Goal: Transaction & Acquisition: Purchase product/service

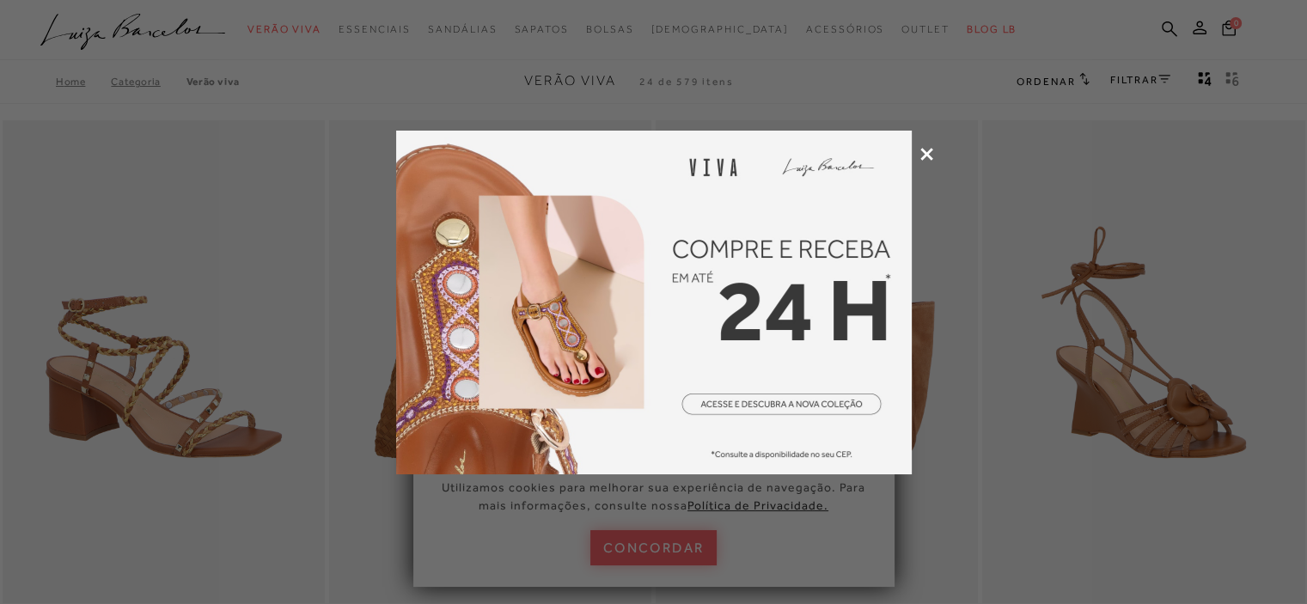
click at [923, 150] on icon at bounding box center [926, 154] width 13 height 13
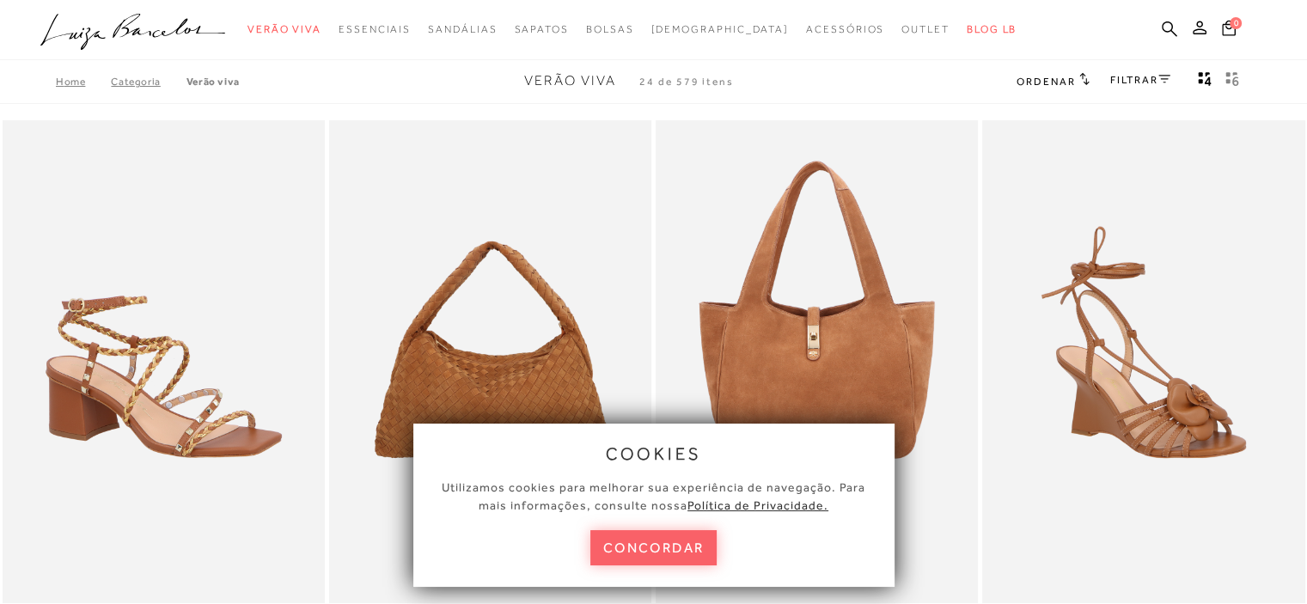
click at [647, 549] on button "concordar" at bounding box center [653, 547] width 127 height 35
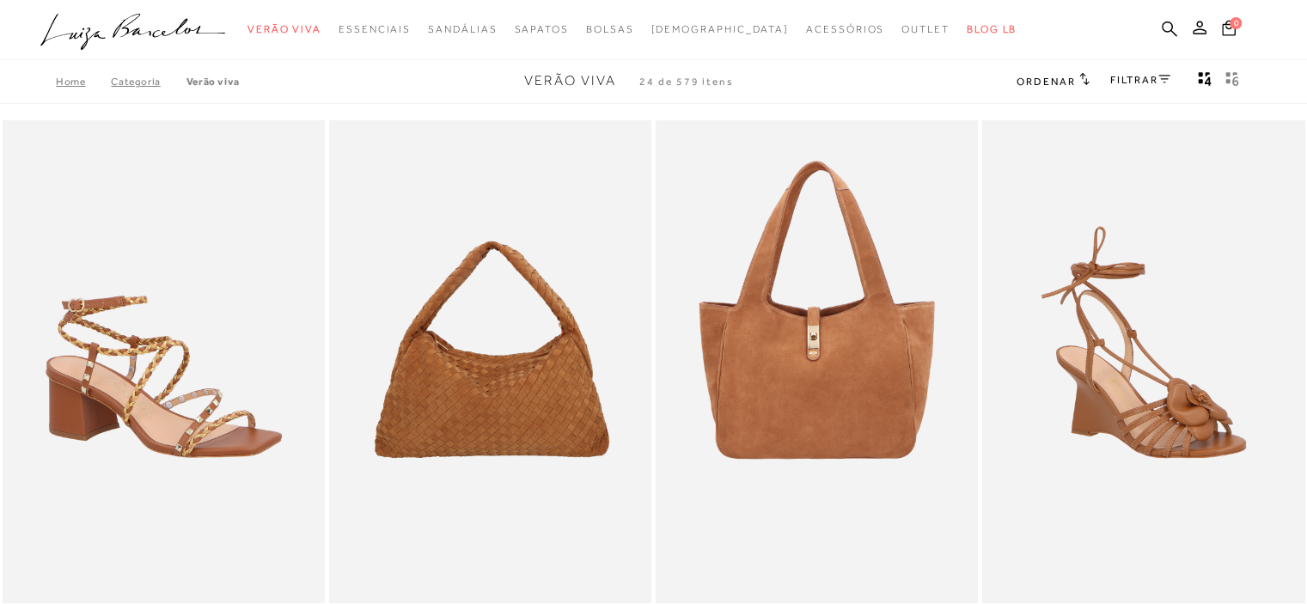
click at [130, 83] on link "Categoria" at bounding box center [148, 82] width 75 height 12
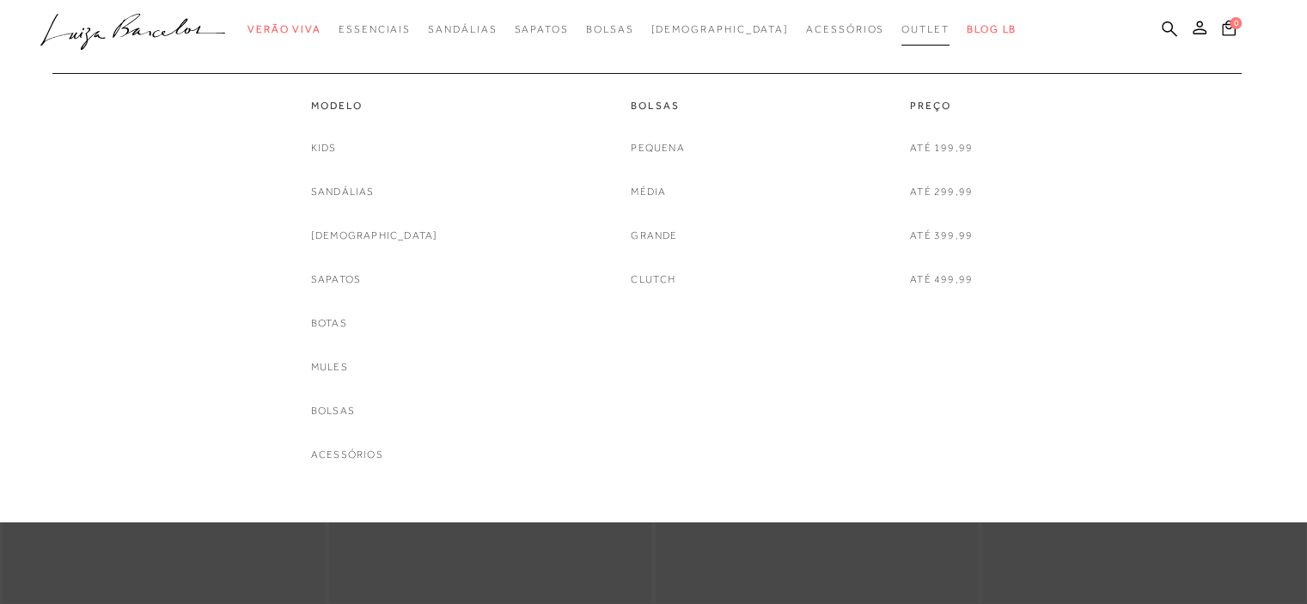
click at [901, 23] on span "Outlet" at bounding box center [925, 29] width 48 height 12
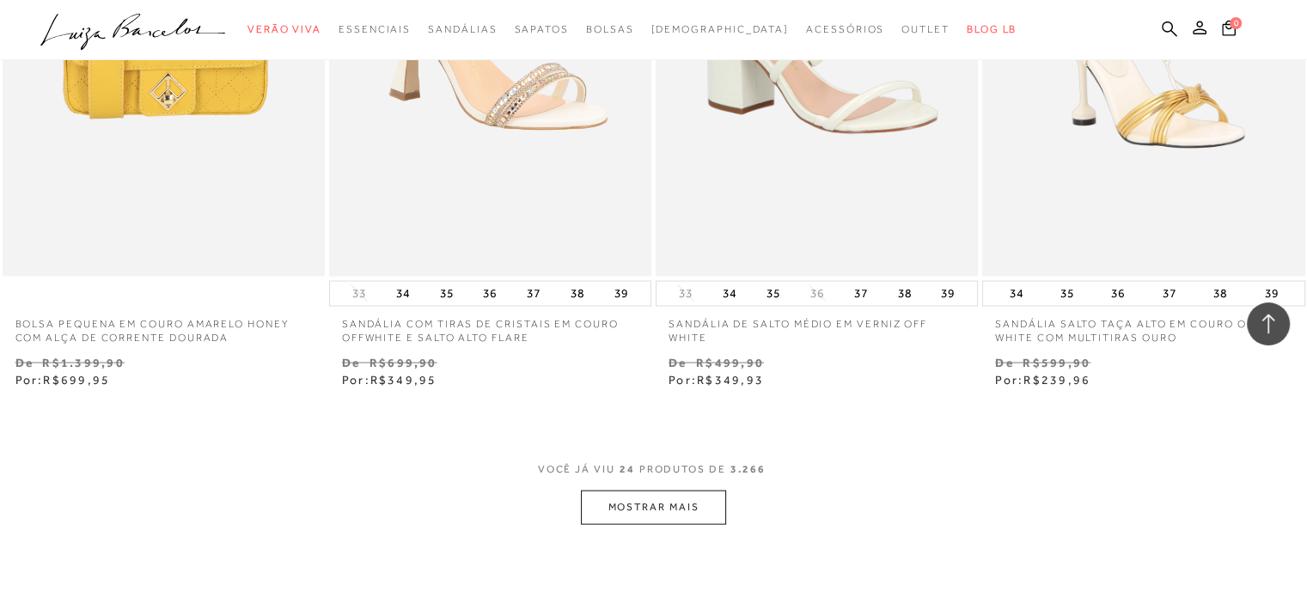
scroll to position [3437, 0]
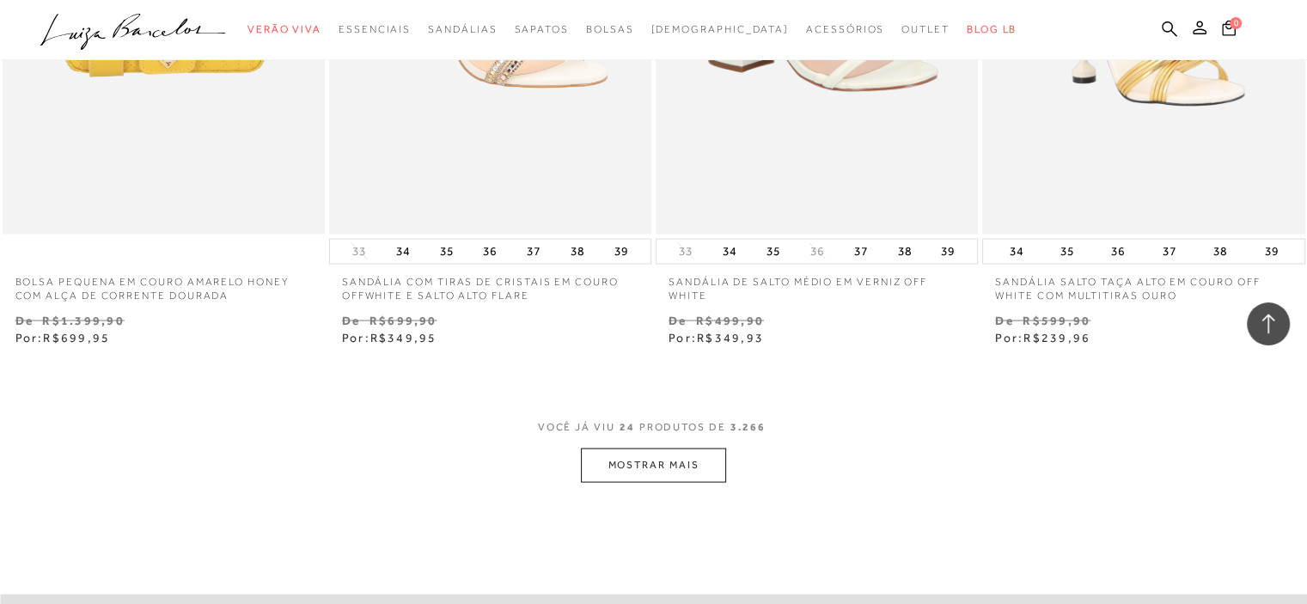
click at [665, 467] on button "MOSTRAR MAIS" at bounding box center [653, 466] width 144 height 34
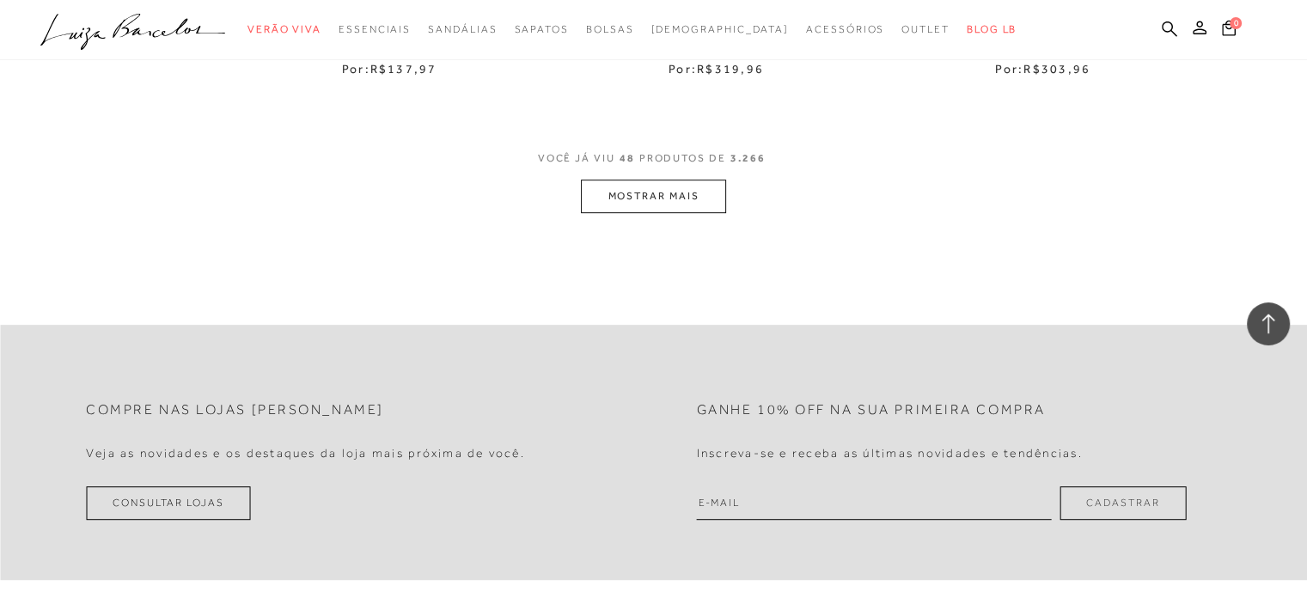
scroll to position [7389, 0]
click at [625, 194] on button "MOSTRAR MAIS" at bounding box center [653, 195] width 144 height 34
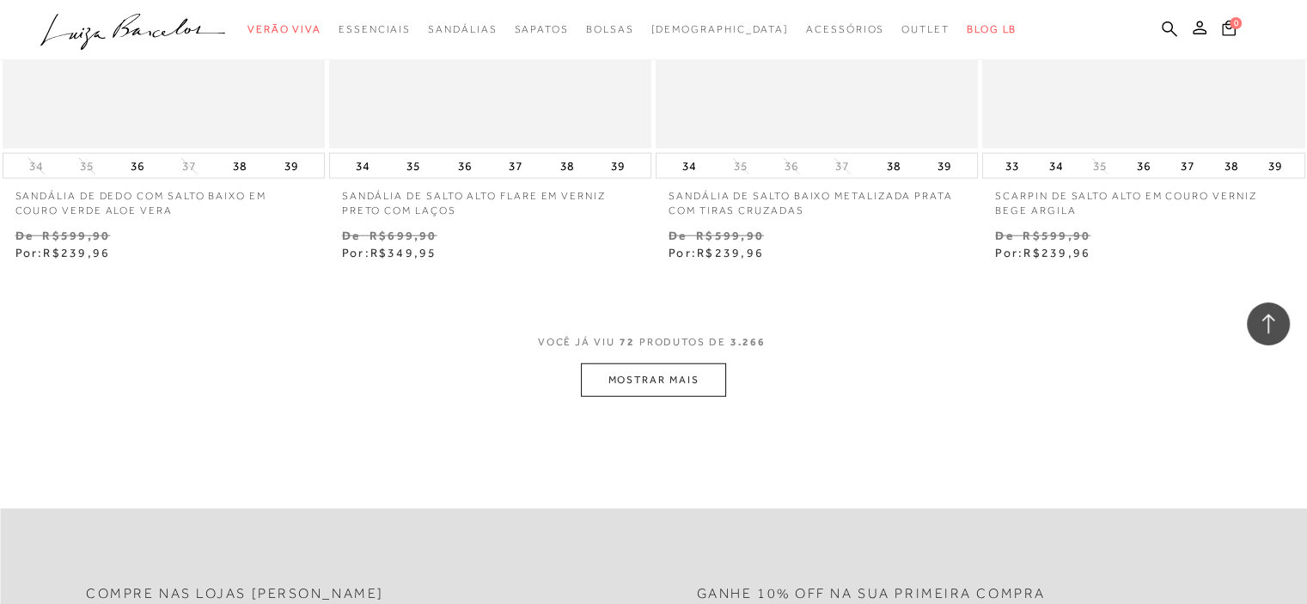
scroll to position [10998, 0]
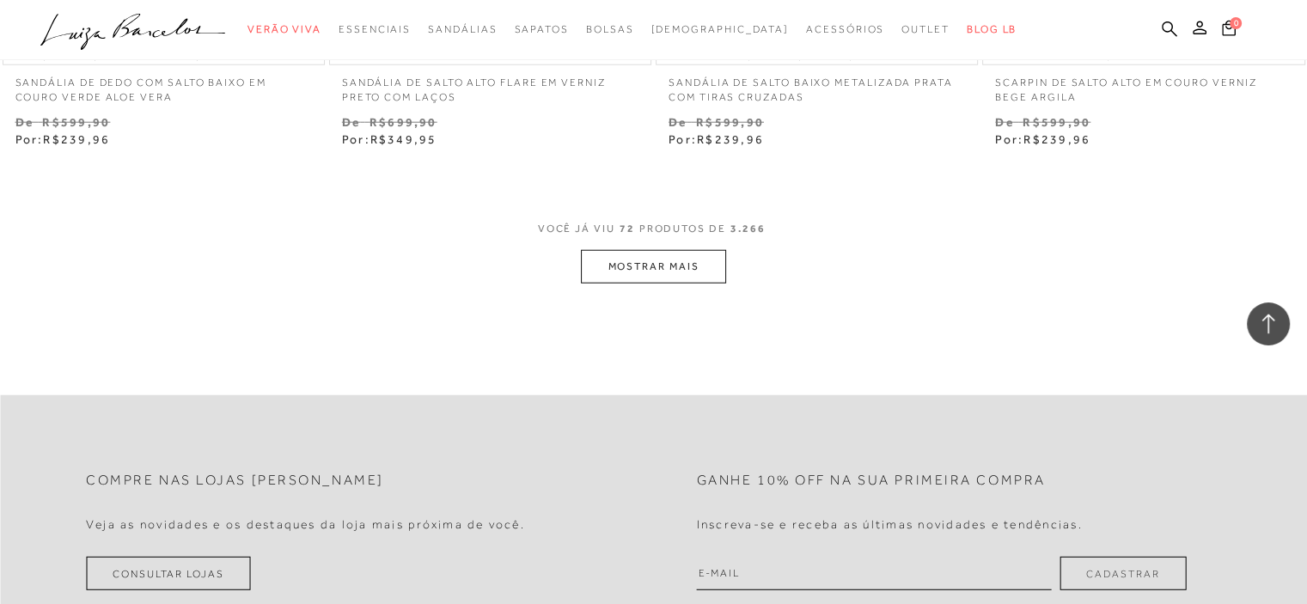
click at [680, 274] on button "MOSTRAR MAIS" at bounding box center [653, 267] width 144 height 34
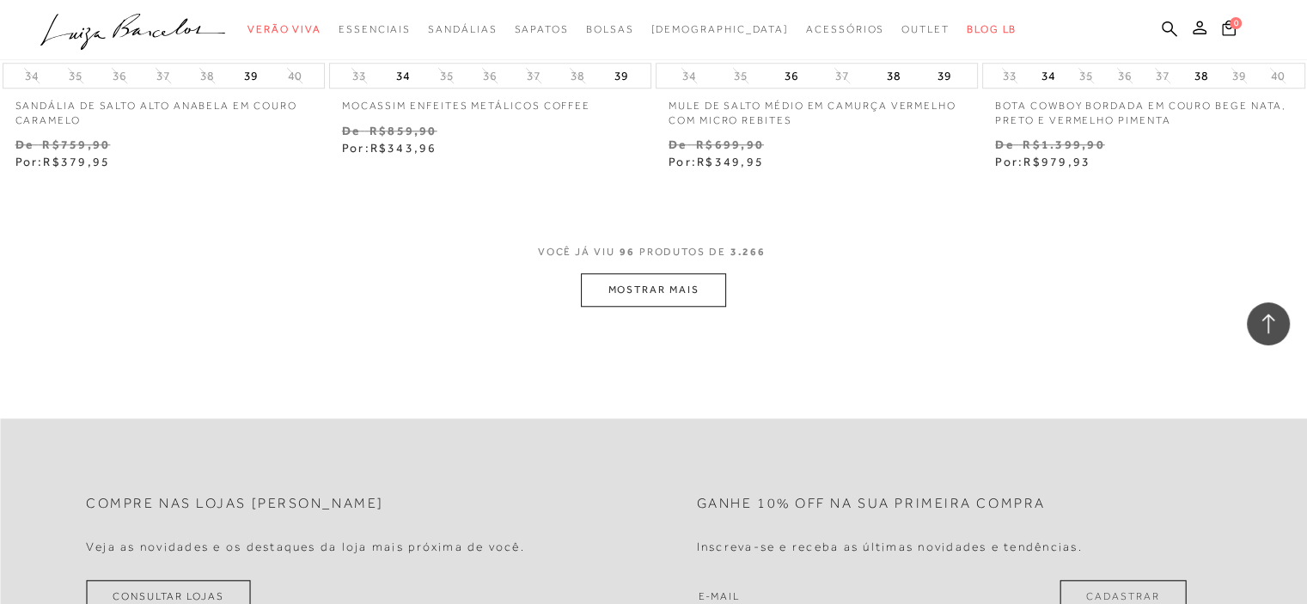
scroll to position [14692, 0]
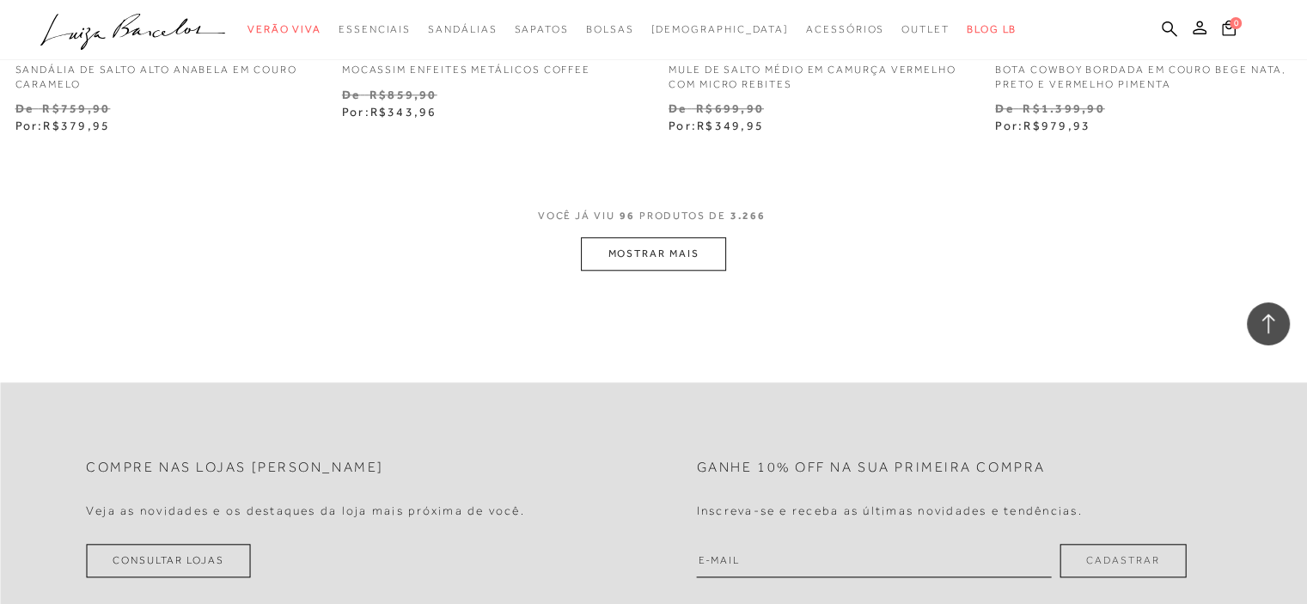
click at [678, 247] on button "MOSTRAR MAIS" at bounding box center [653, 254] width 144 height 34
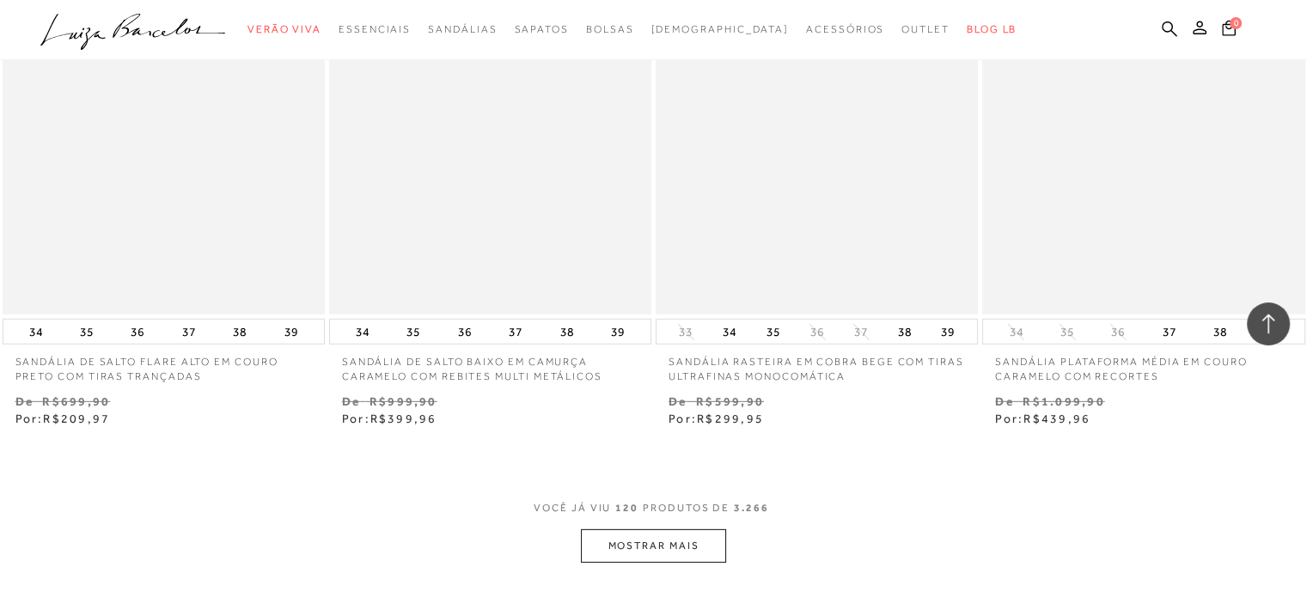
scroll to position [18301, 0]
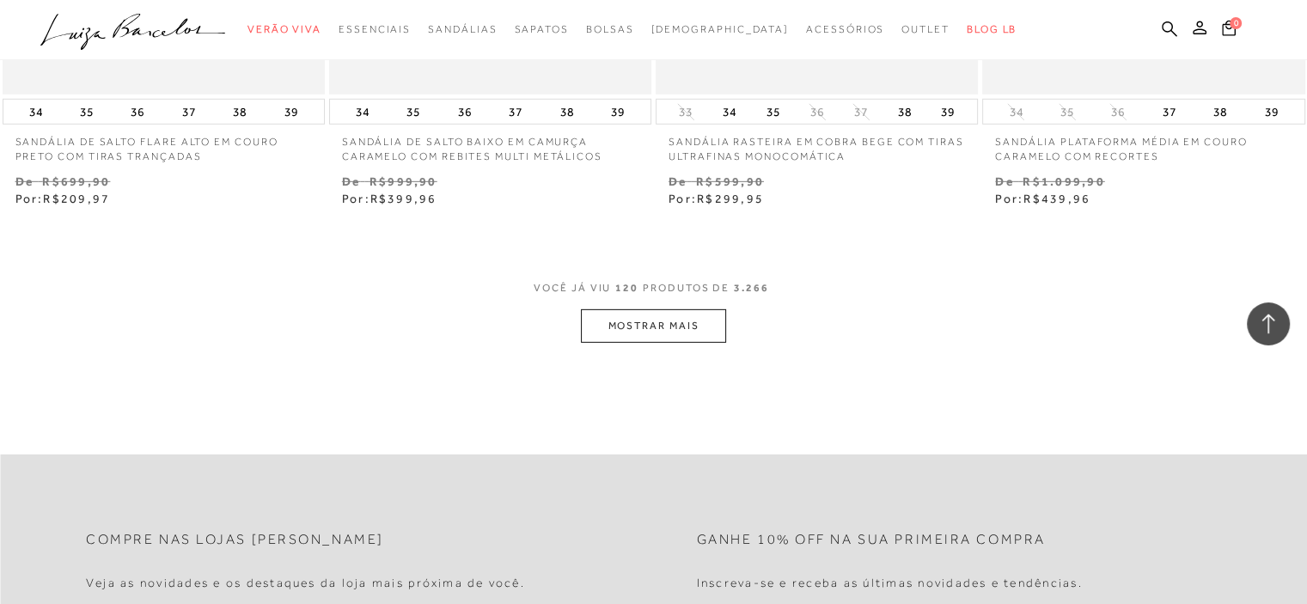
click at [622, 316] on button "MOSTRAR MAIS" at bounding box center [653, 326] width 144 height 34
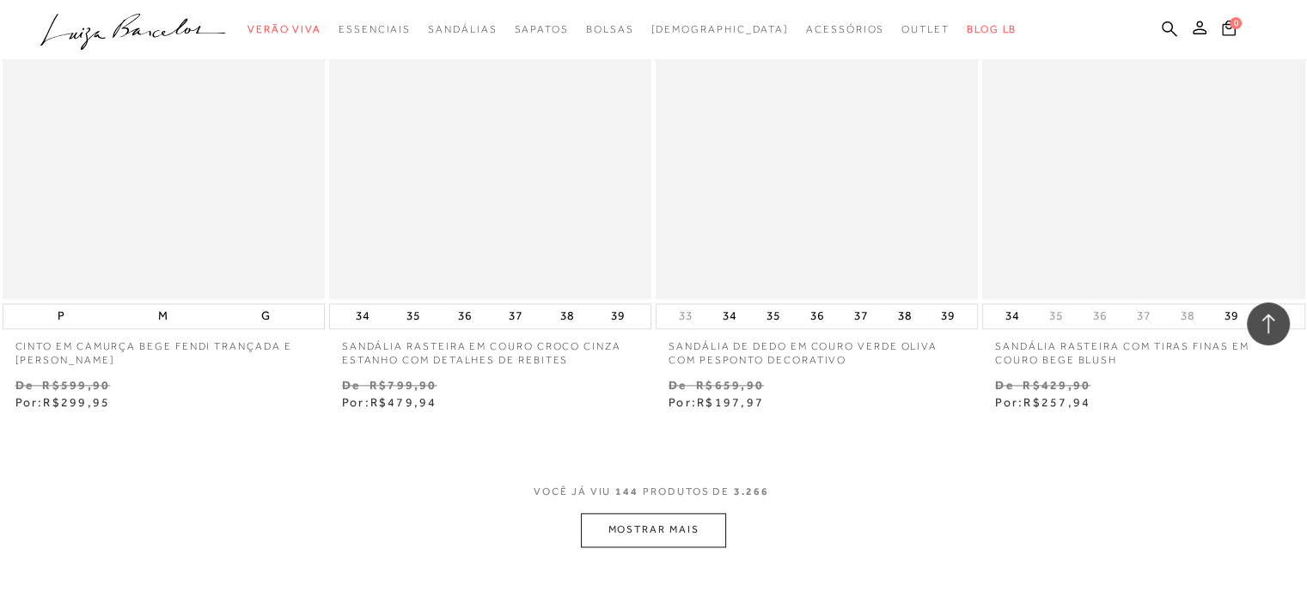
scroll to position [21824, 0]
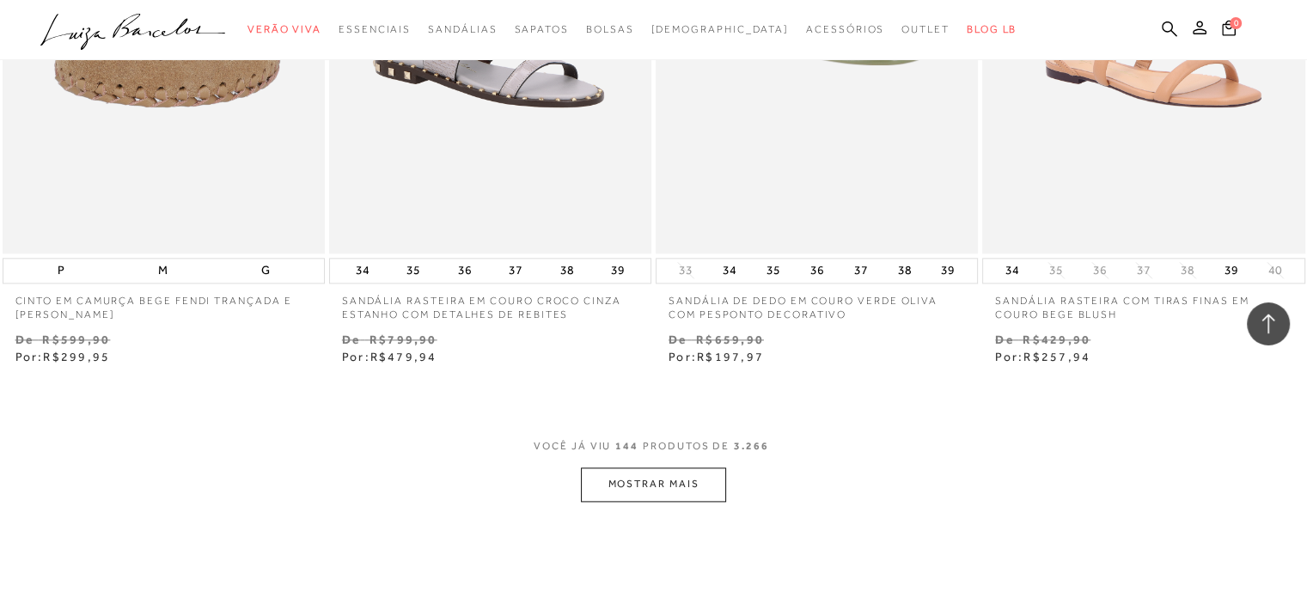
click at [638, 471] on button "MOSTRAR MAIS" at bounding box center [653, 484] width 144 height 34
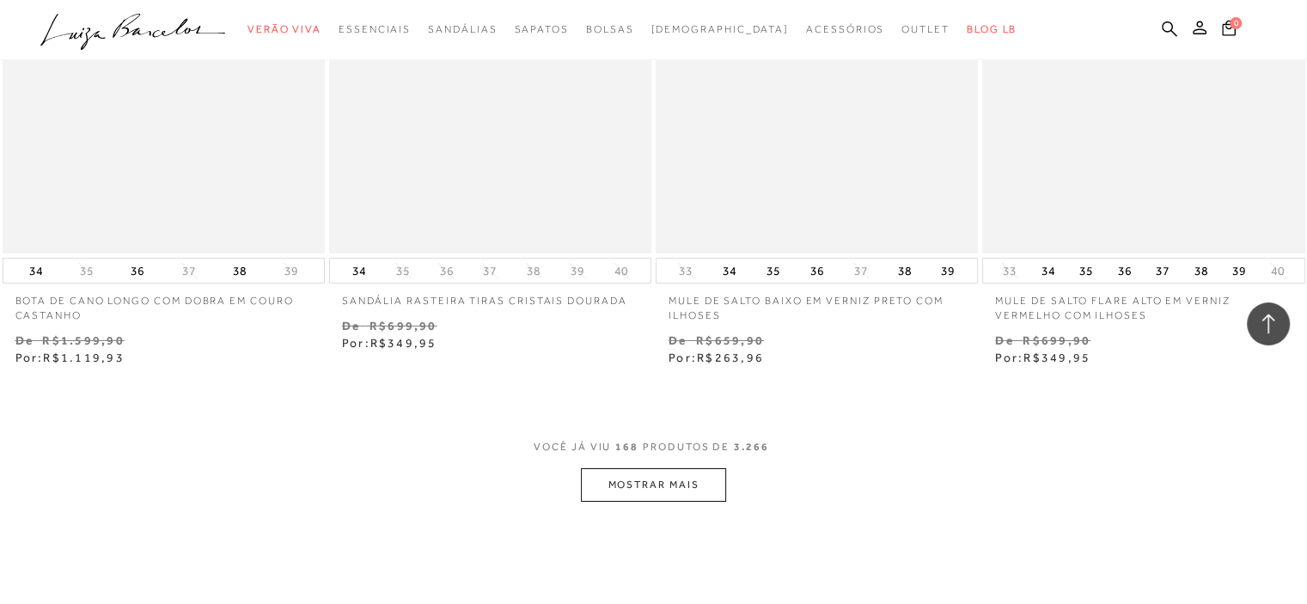
scroll to position [25690, 0]
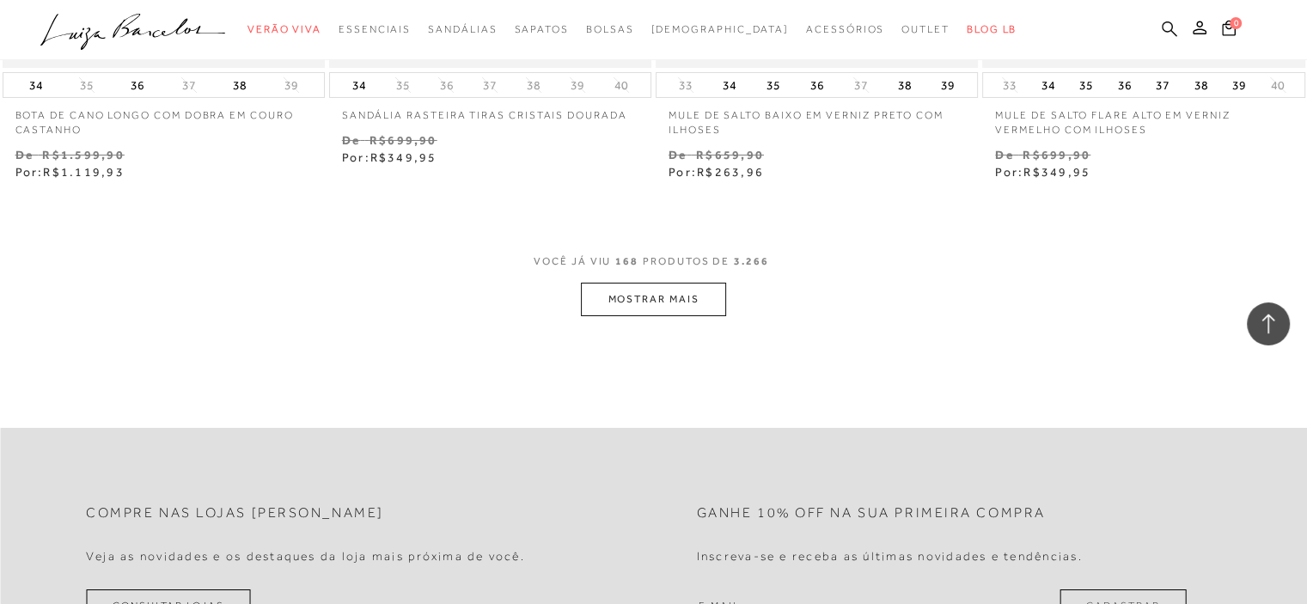
click at [1165, 23] on icon at bounding box center [1169, 29] width 15 height 16
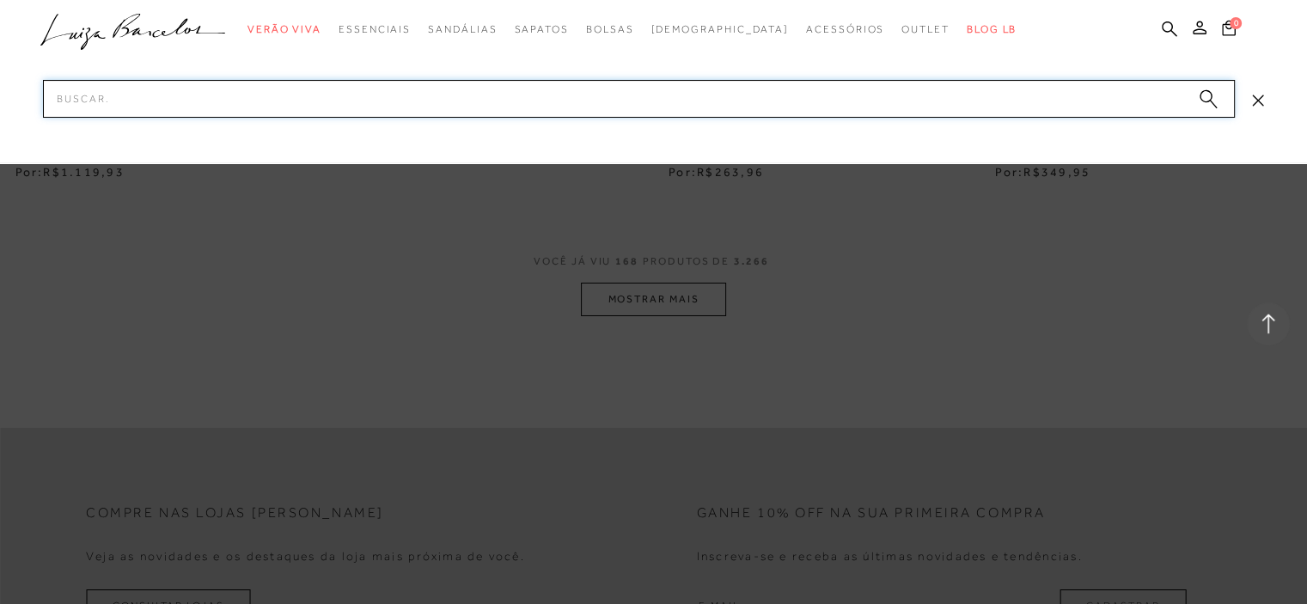
click at [713, 106] on input "Pesquisar" at bounding box center [639, 99] width 1192 height 38
type input "papete"
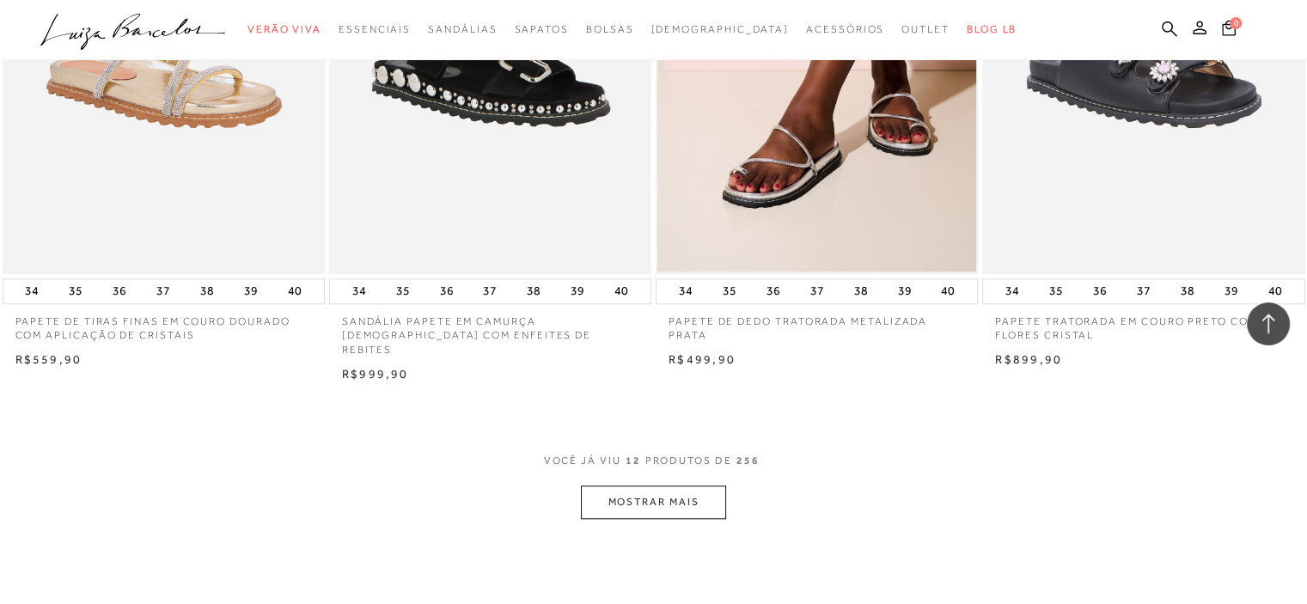
scroll to position [1804, 0]
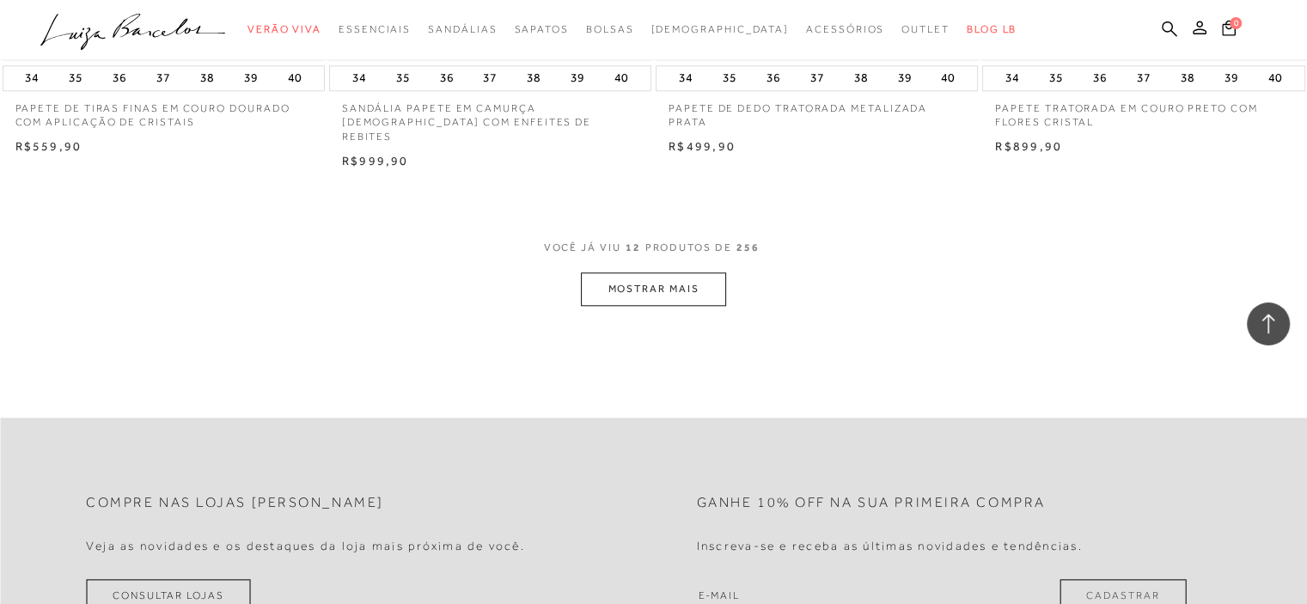
click at [671, 278] on button "MOSTRAR MAIS" at bounding box center [653, 289] width 144 height 34
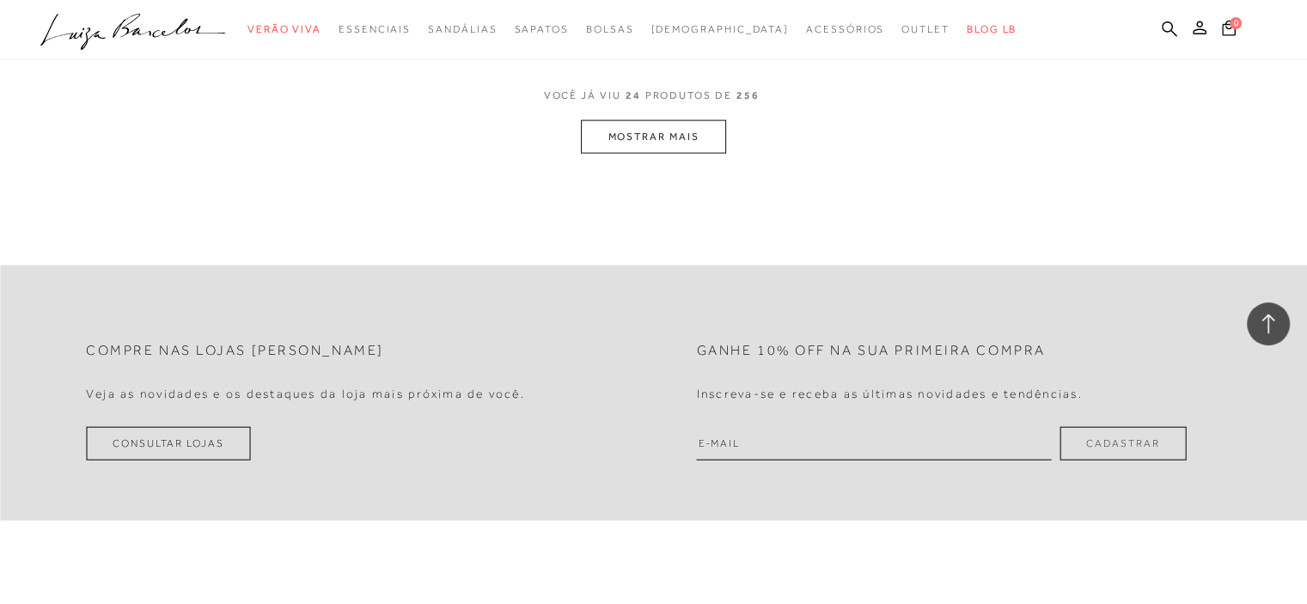
scroll to position [3780, 0]
click at [640, 130] on button "MOSTRAR MAIS" at bounding box center [653, 136] width 144 height 34
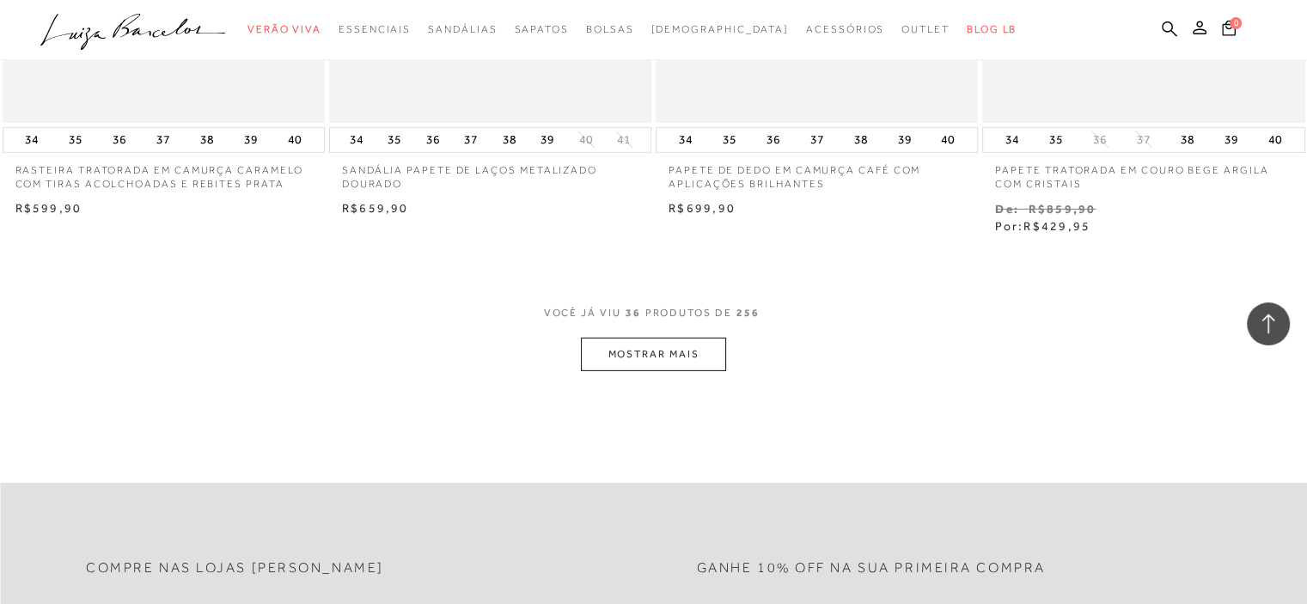
scroll to position [5413, 0]
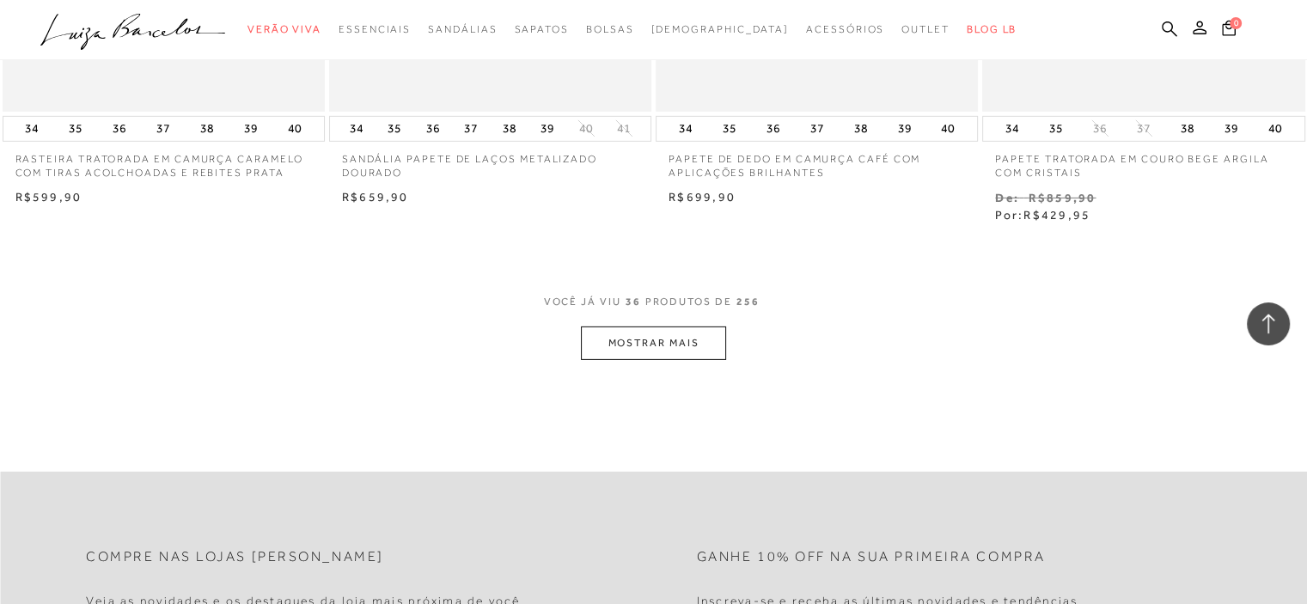
click at [644, 333] on button "MOSTRAR MAIS" at bounding box center [653, 343] width 144 height 34
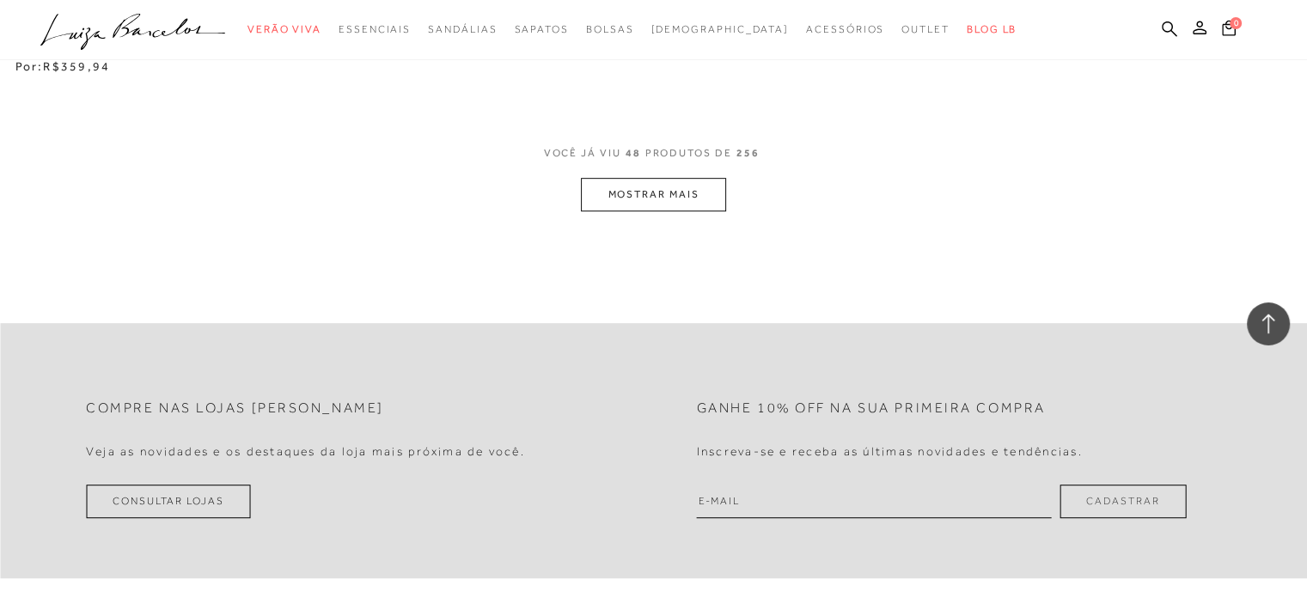
scroll to position [7389, 0]
click at [674, 187] on button "MOSTRAR MAIS" at bounding box center [653, 194] width 144 height 34
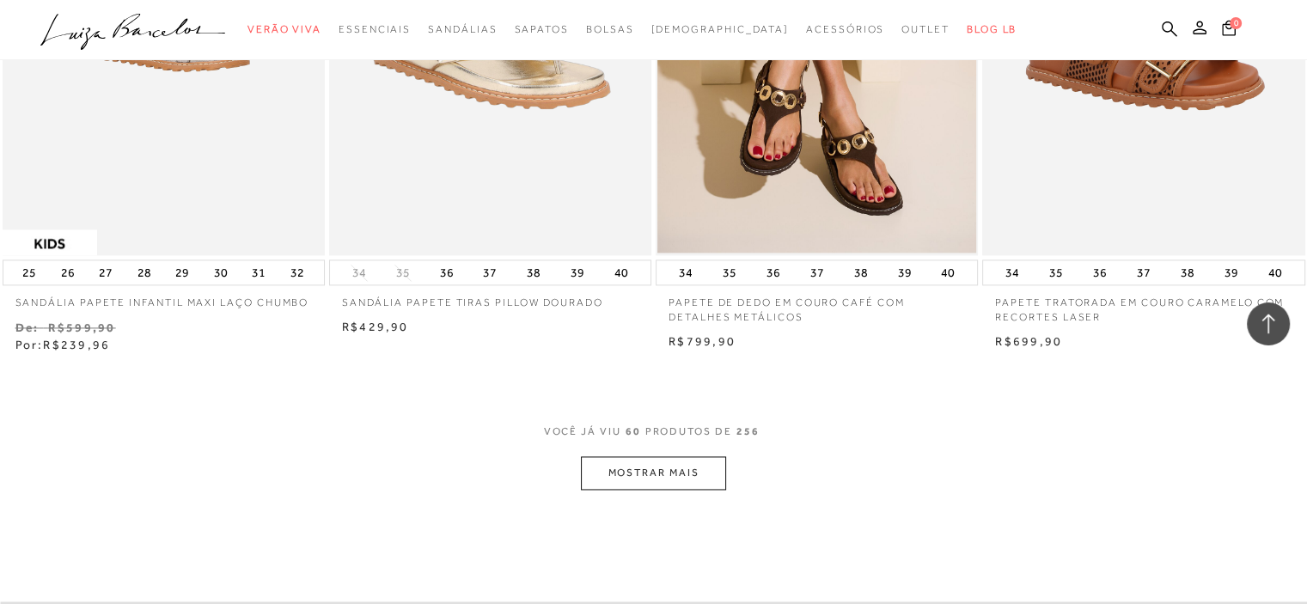
scroll to position [9022, 0]
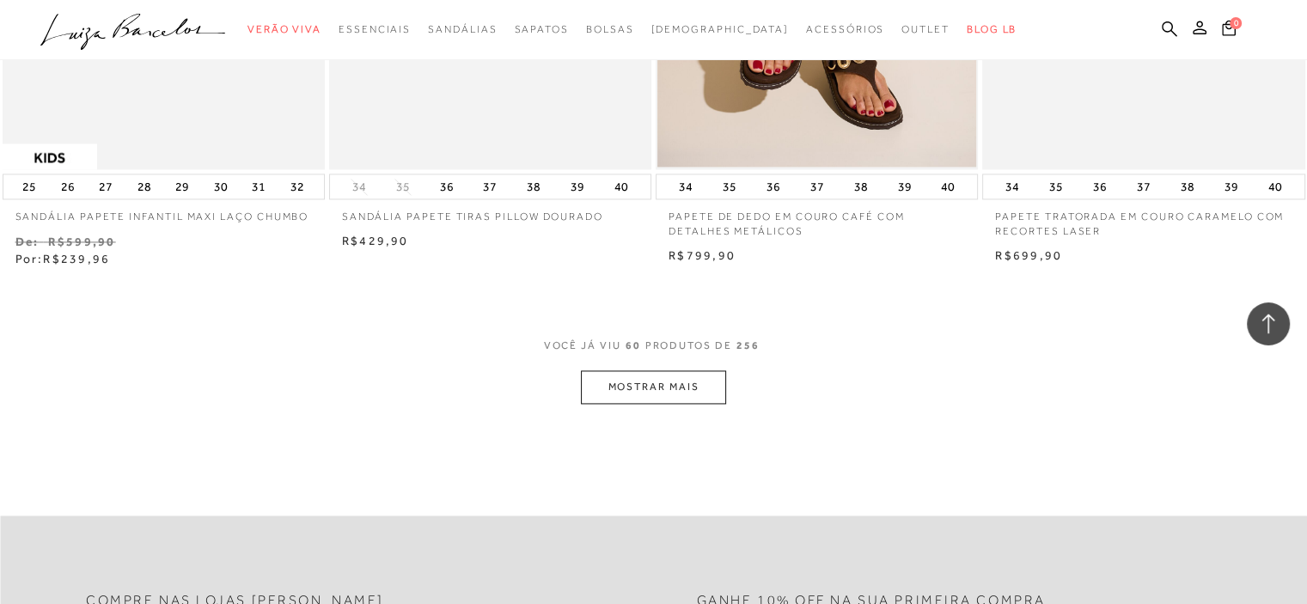
click at [660, 373] on button "MOSTRAR MAIS" at bounding box center [653, 387] width 144 height 34
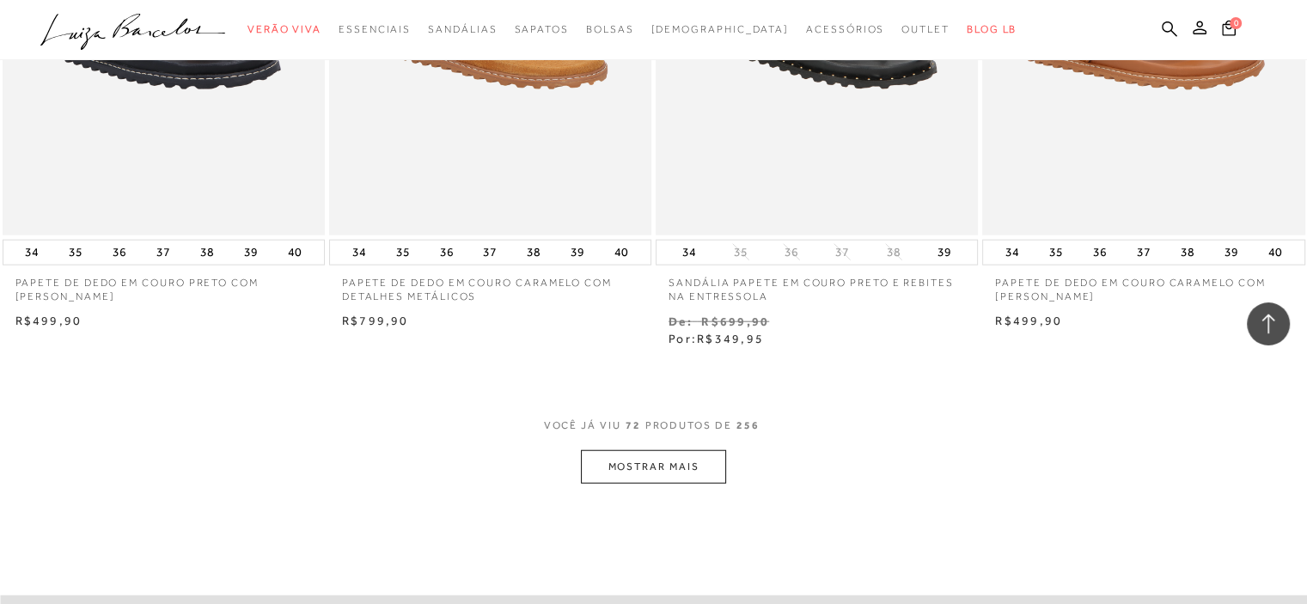
scroll to position [10826, 0]
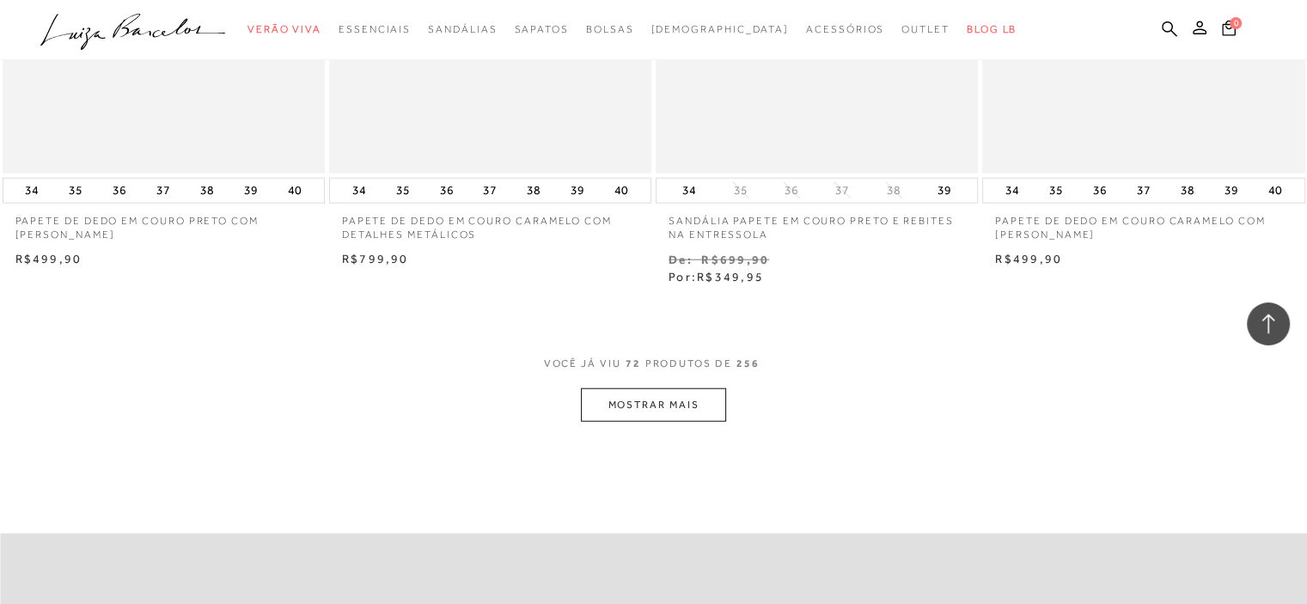
click at [641, 391] on button "MOSTRAR MAIS" at bounding box center [653, 405] width 144 height 34
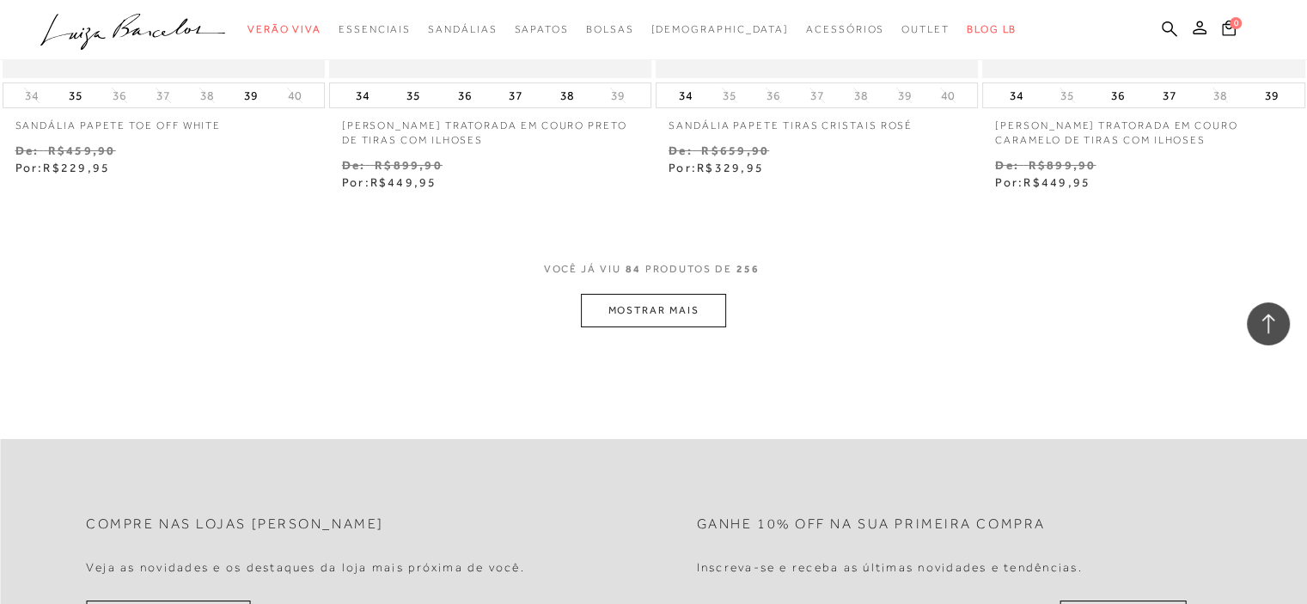
scroll to position [12802, 0]
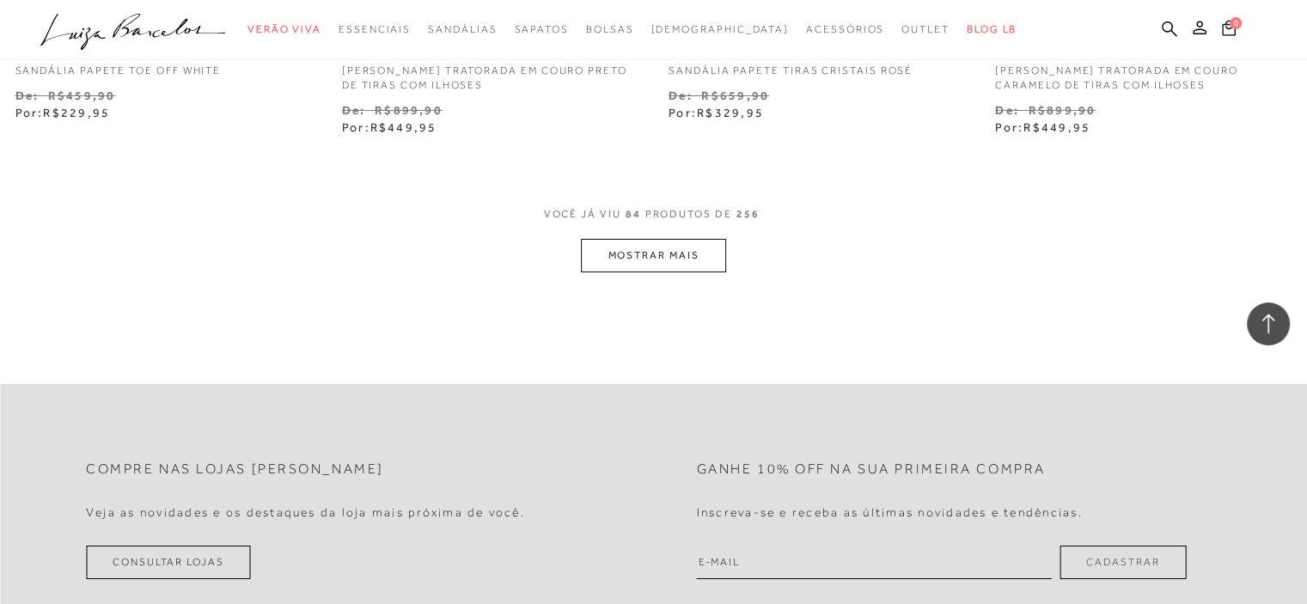
click at [612, 246] on button "MOSTRAR MAIS" at bounding box center [653, 256] width 144 height 34
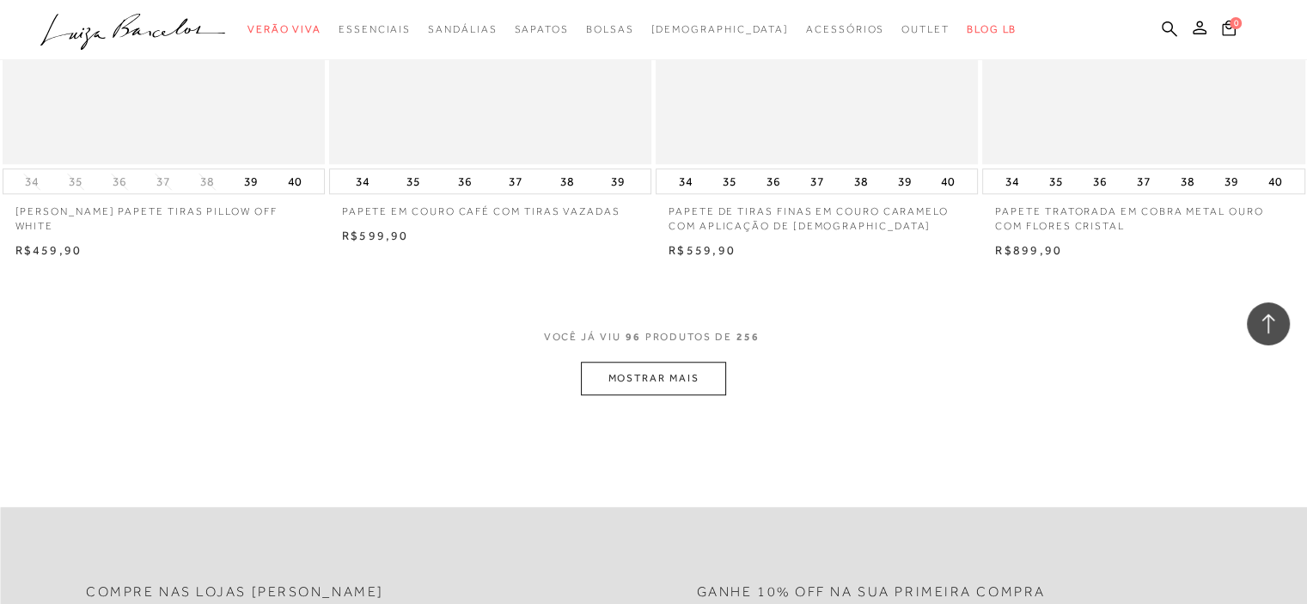
scroll to position [14520, 0]
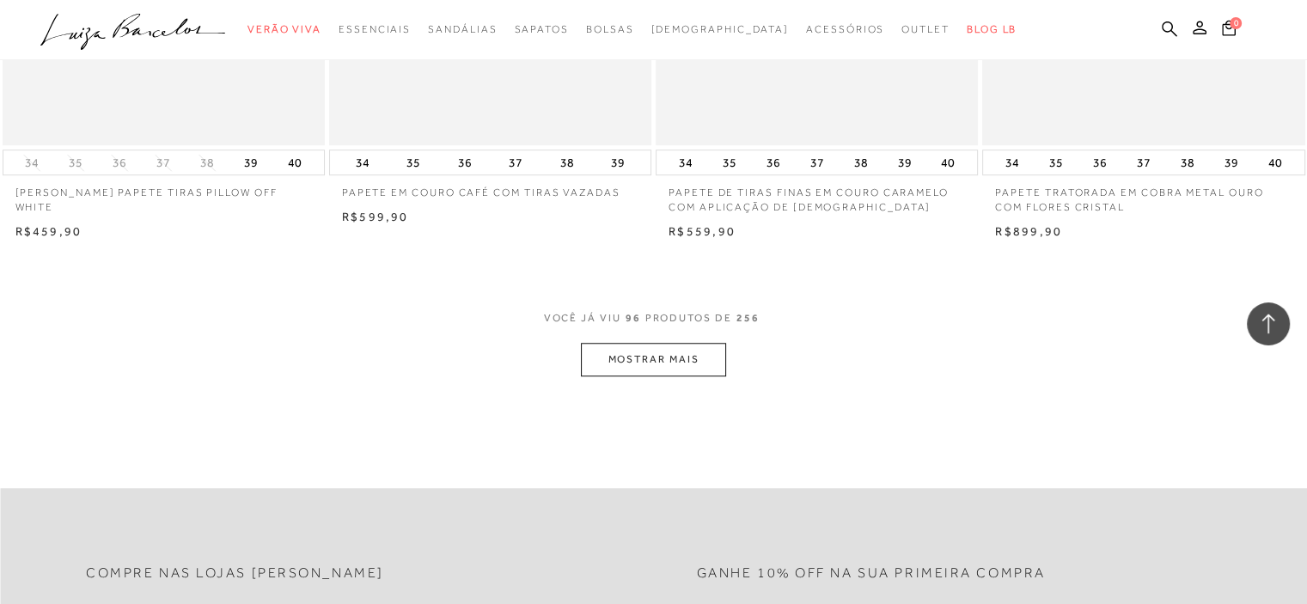
click at [693, 343] on button "MOSTRAR MAIS" at bounding box center [653, 360] width 144 height 34
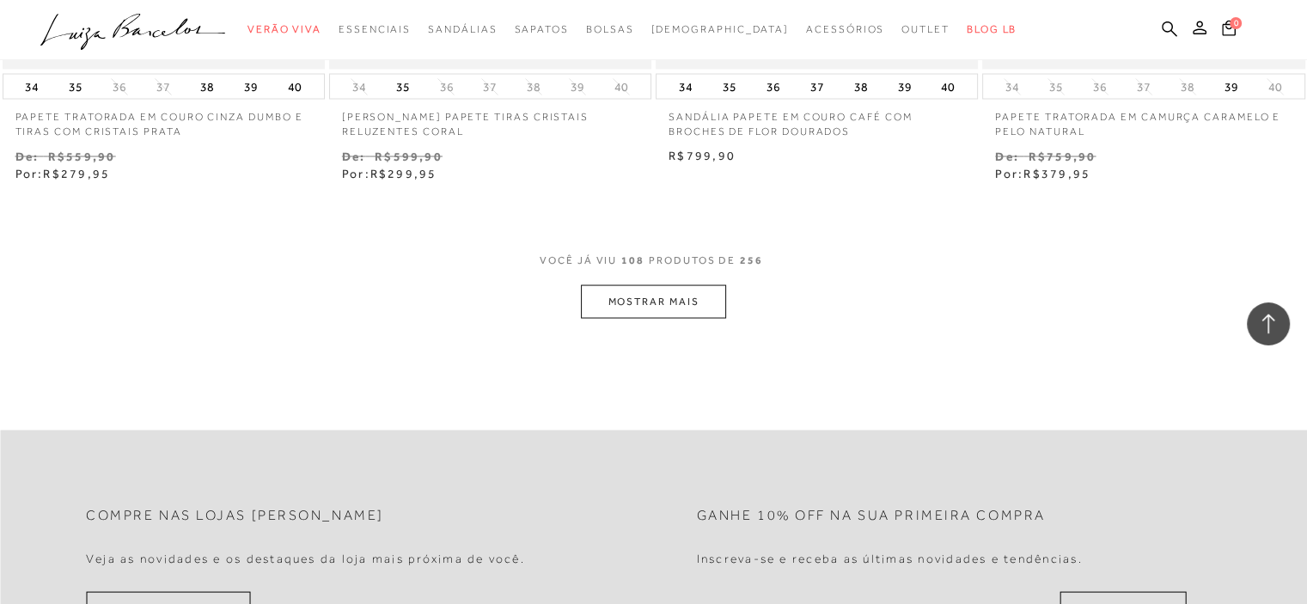
scroll to position [16497, 0]
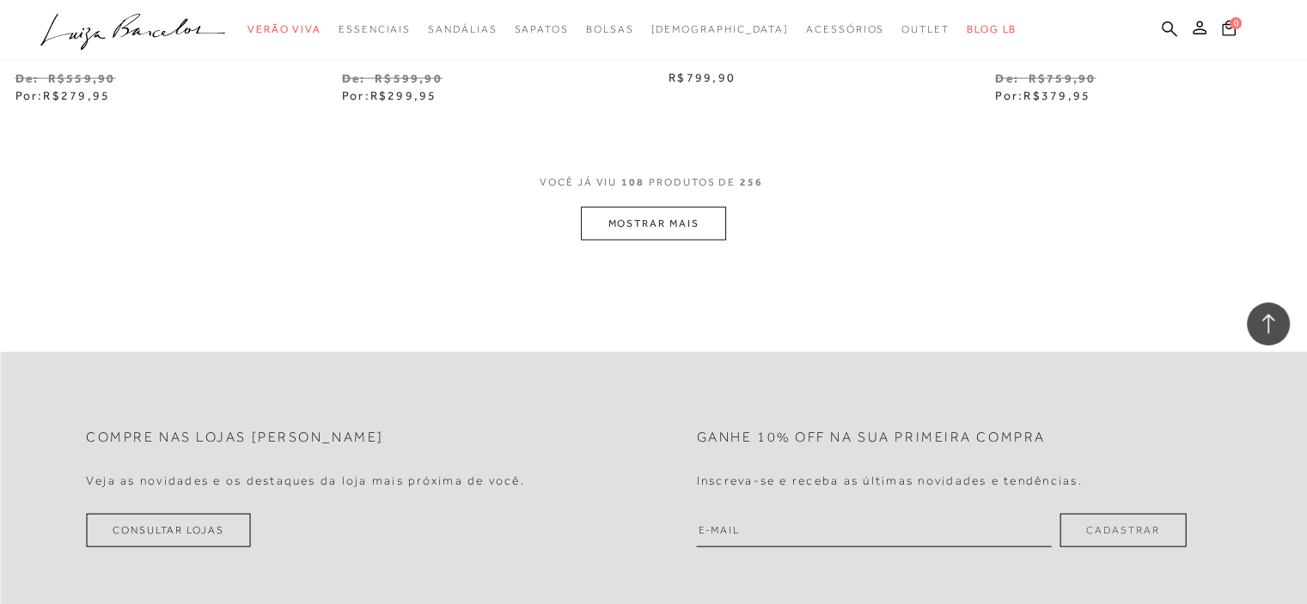
click at [680, 207] on button "MOSTRAR MAIS" at bounding box center [653, 224] width 144 height 34
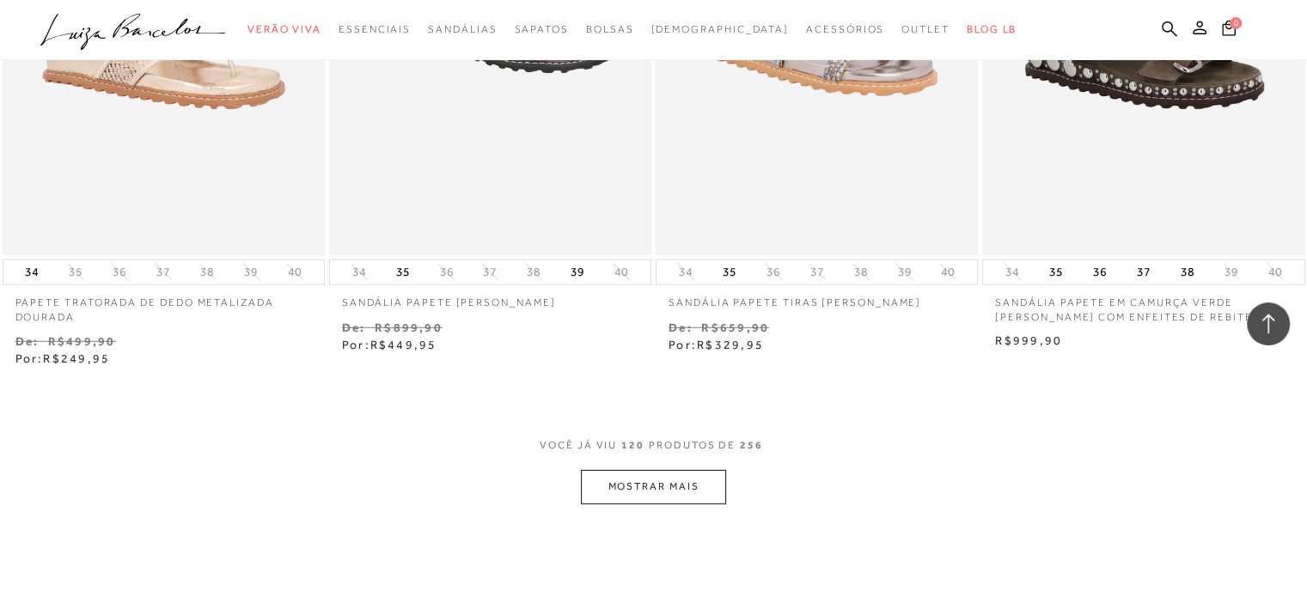
scroll to position [18043, 0]
click at [662, 468] on button "MOSTRAR MAIS" at bounding box center [653, 485] width 144 height 34
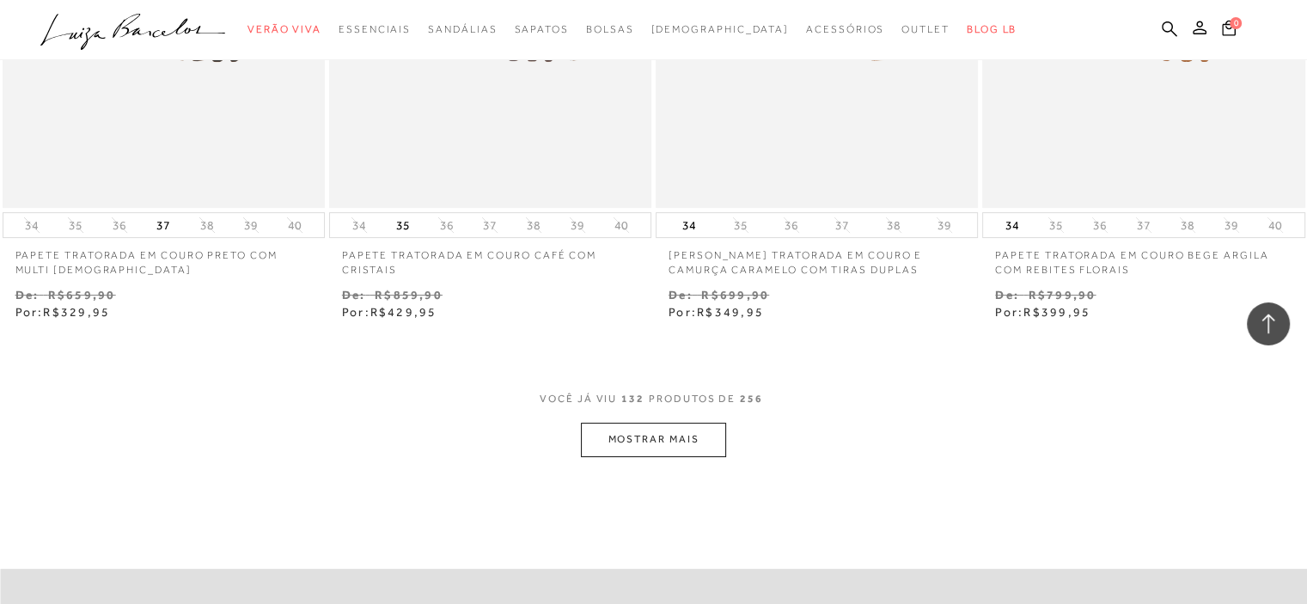
scroll to position [20019, 0]
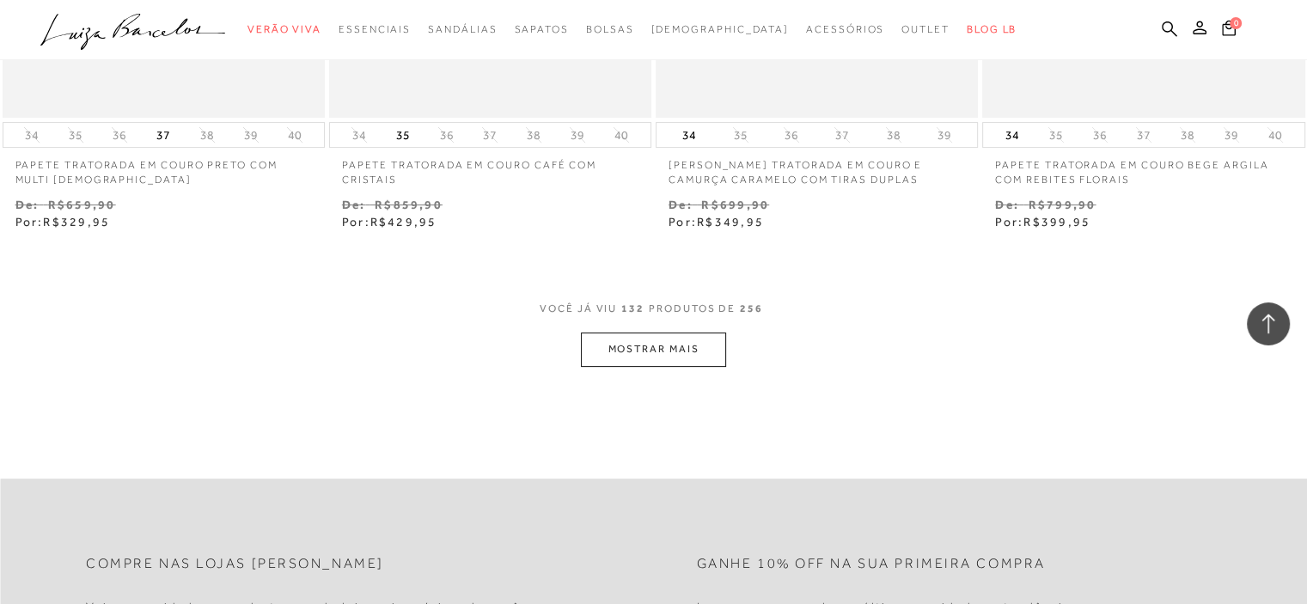
click at [693, 337] on button "MOSTRAR MAIS" at bounding box center [653, 350] width 144 height 34
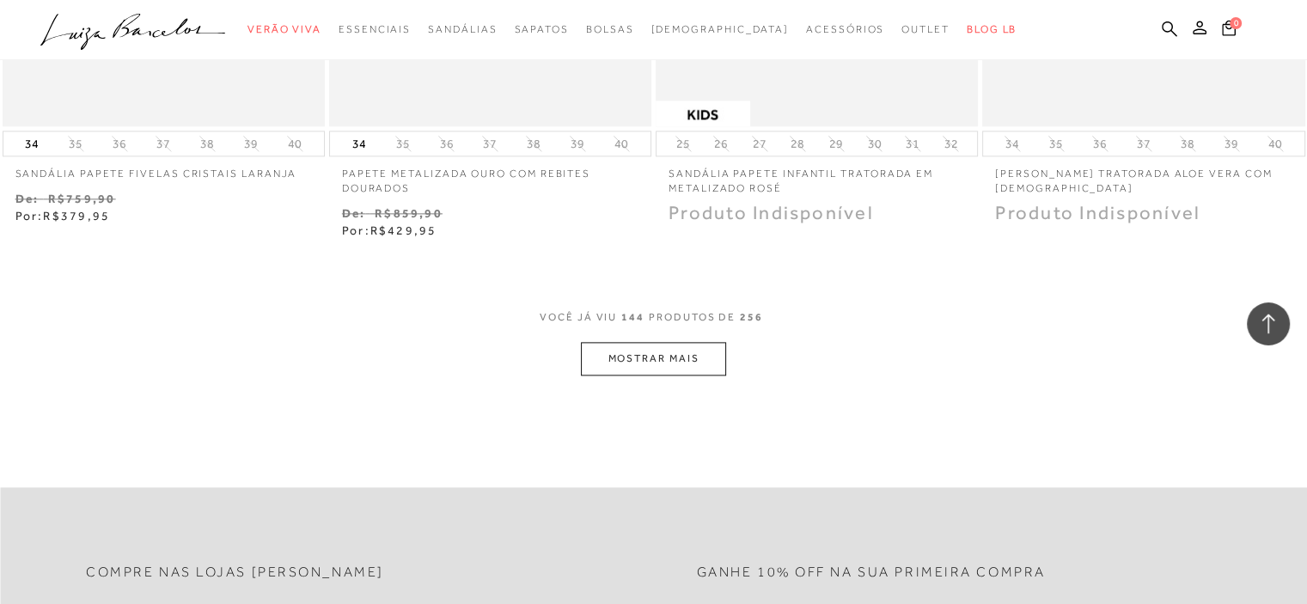
scroll to position [22081, 0]
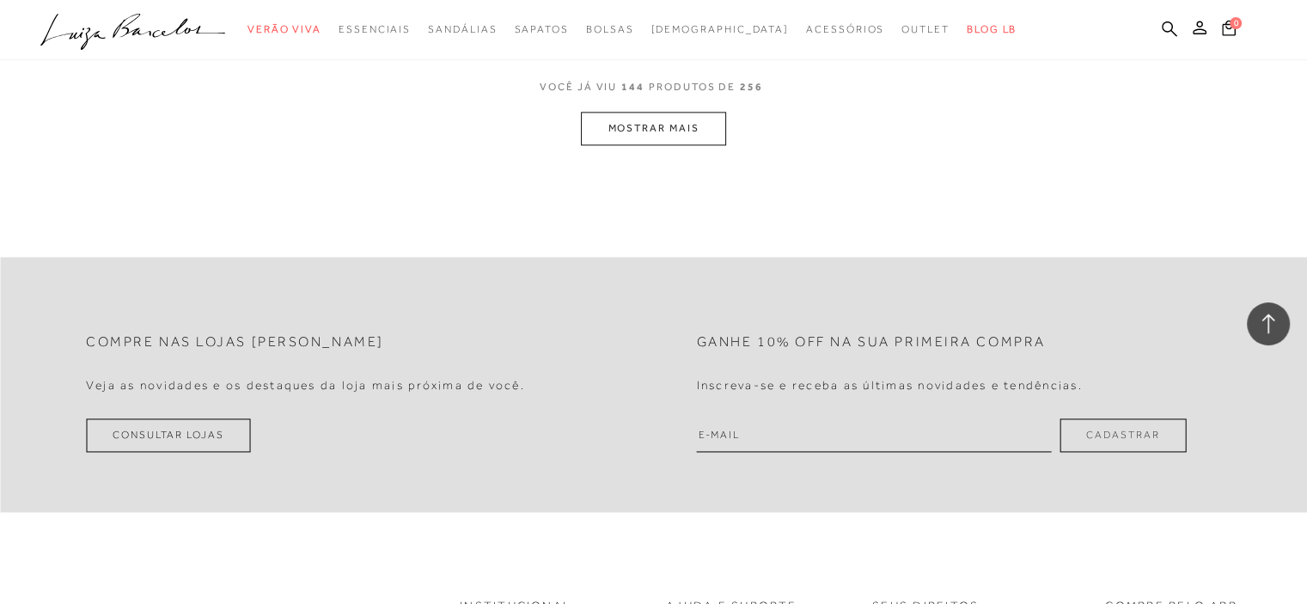
click at [655, 117] on button "MOSTRAR MAIS" at bounding box center [653, 129] width 144 height 34
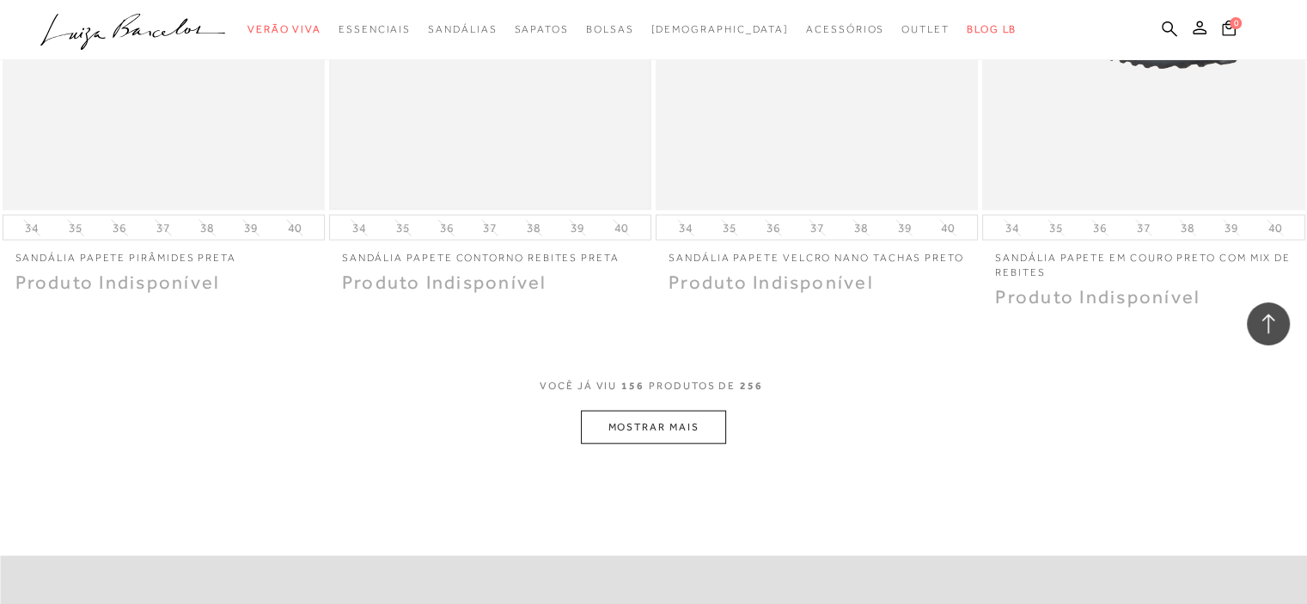
scroll to position [23308, 0]
